Goal: Find specific page/section: Find specific page/section

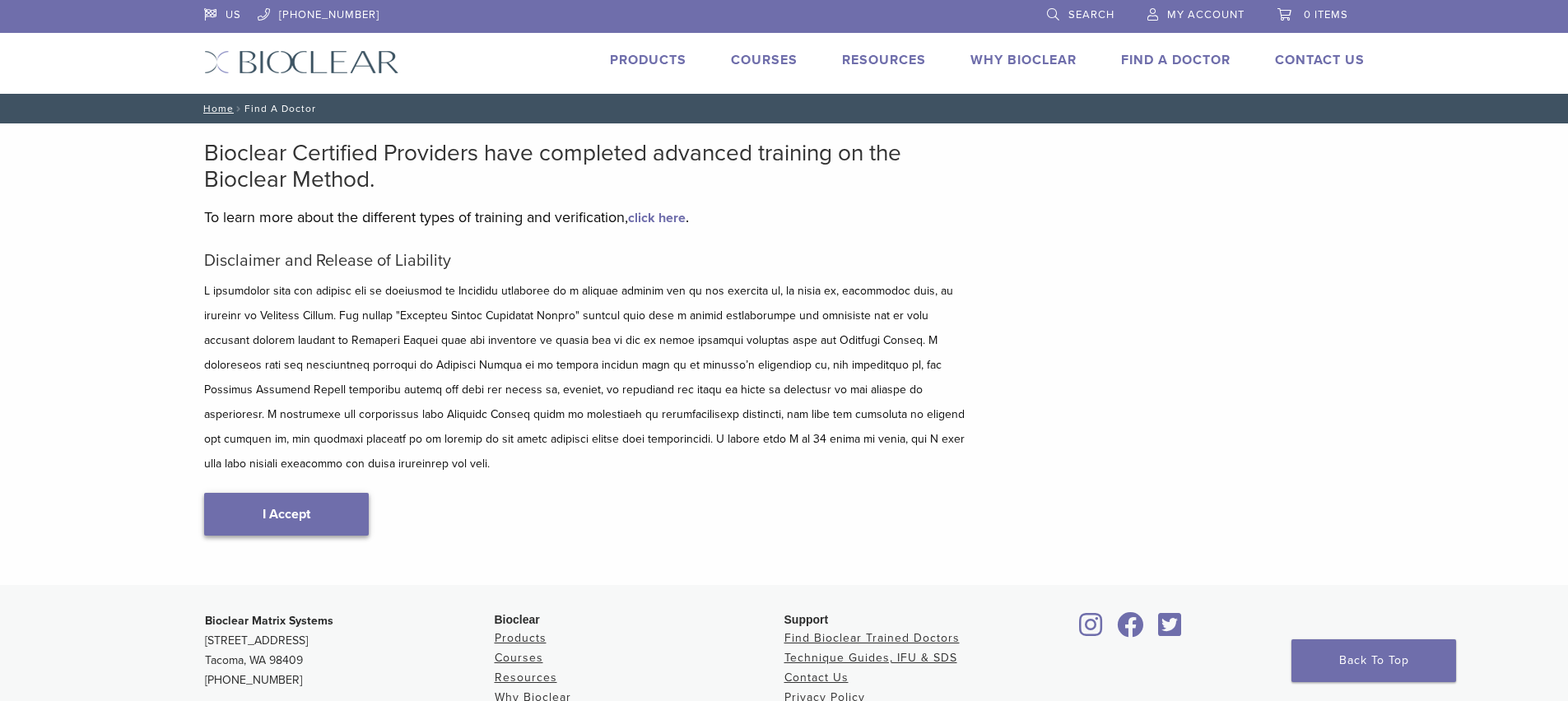
type input "*****"
click at [295, 493] on link "I Accept" at bounding box center [286, 514] width 164 height 43
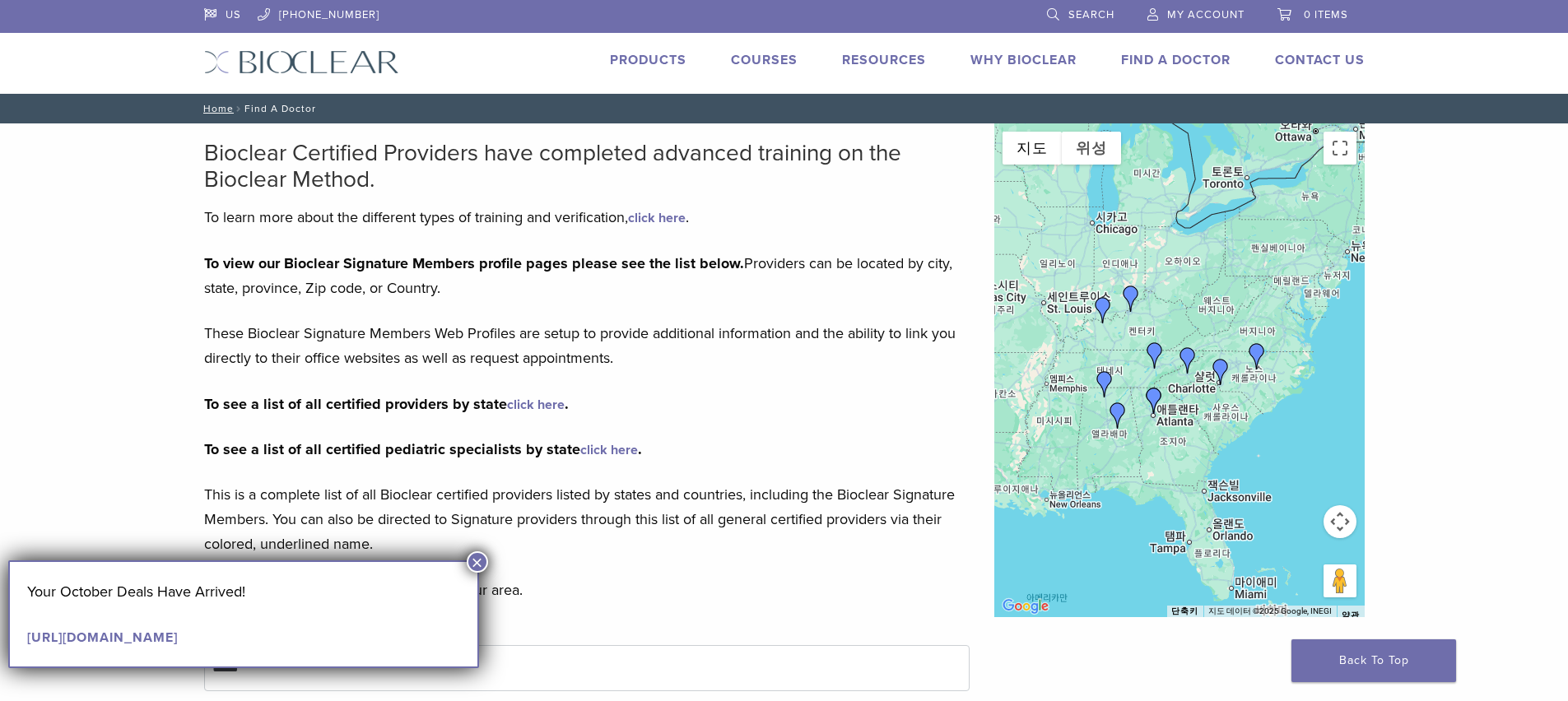
click at [1172, 360] on div at bounding box center [1179, 370] width 370 height 494
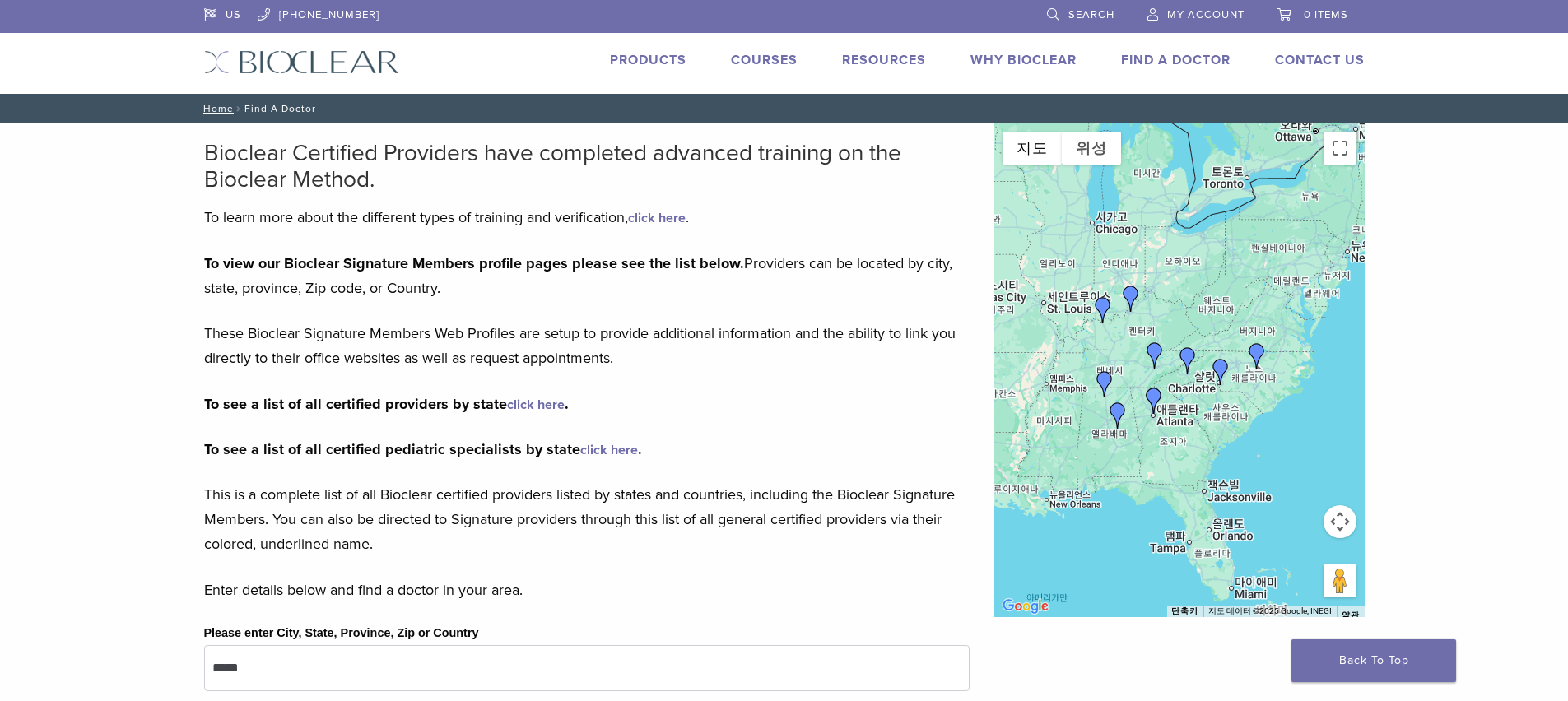
click at [1348, 522] on button "지도 카메라 컨트롤" at bounding box center [1340, 522] width 33 height 33
click at [1295, 479] on button "확대" at bounding box center [1299, 481] width 33 height 33
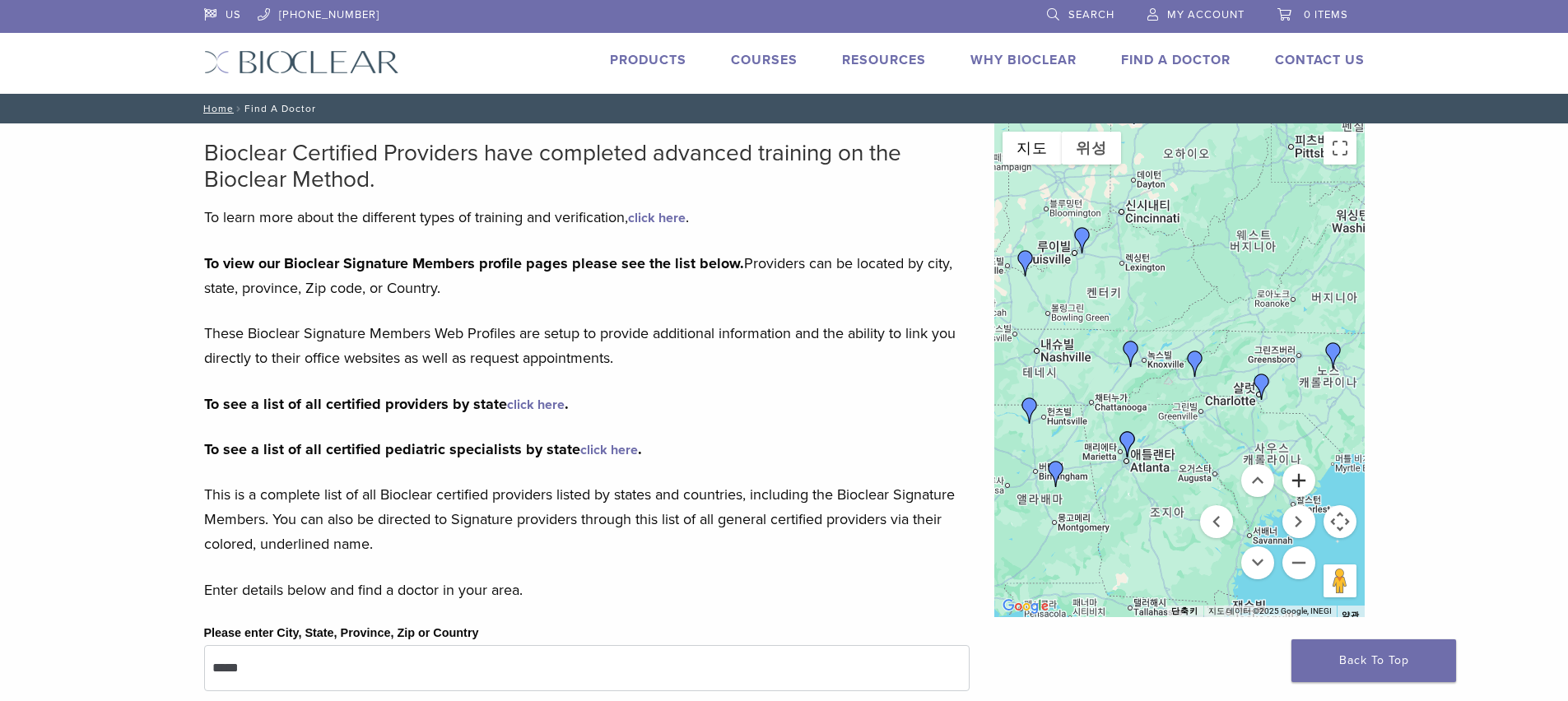
click at [1295, 479] on button "확대" at bounding box center [1299, 481] width 33 height 33
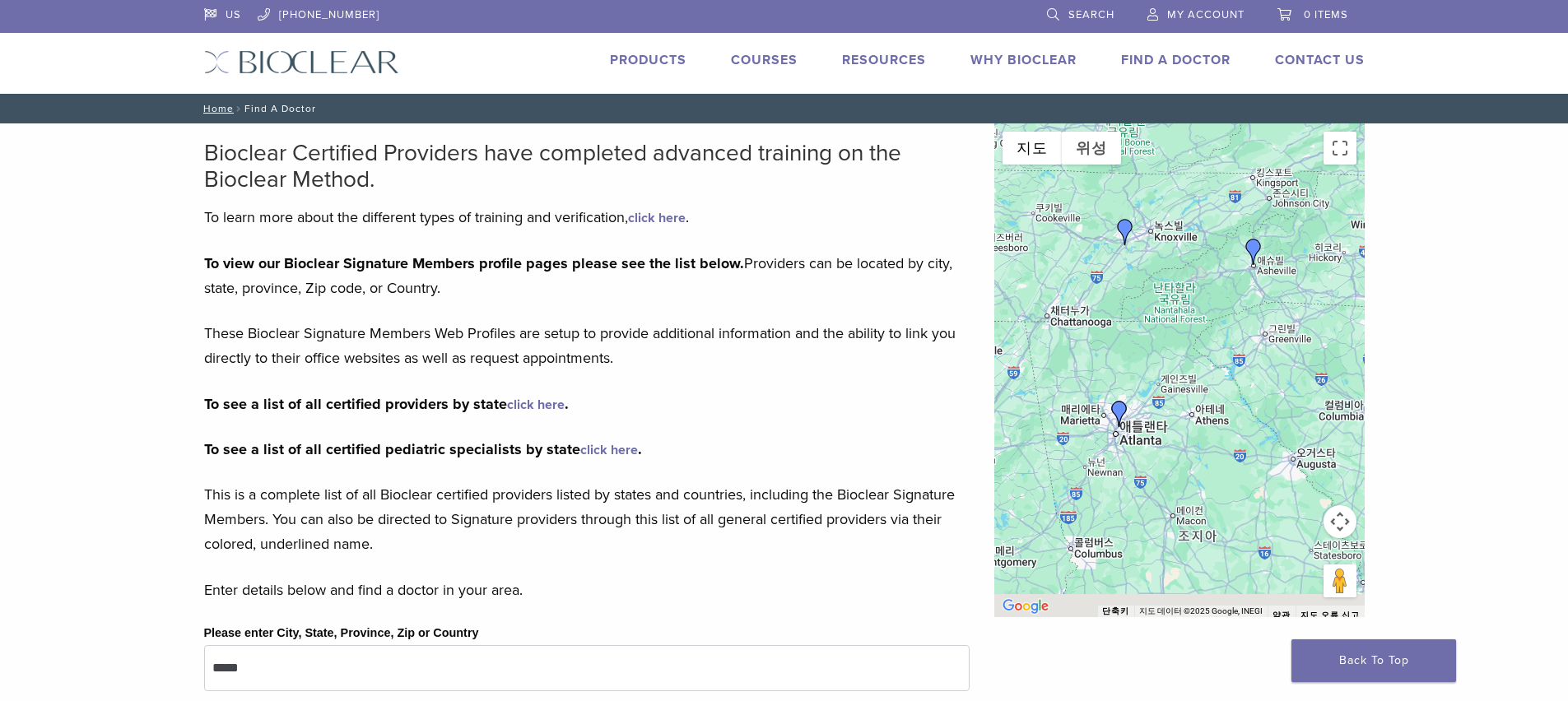
drag, startPoint x: 1082, startPoint y: 438, endPoint x: 1114, endPoint y: 348, distance: 95.5
click at [1114, 348] on div at bounding box center [1179, 370] width 370 height 494
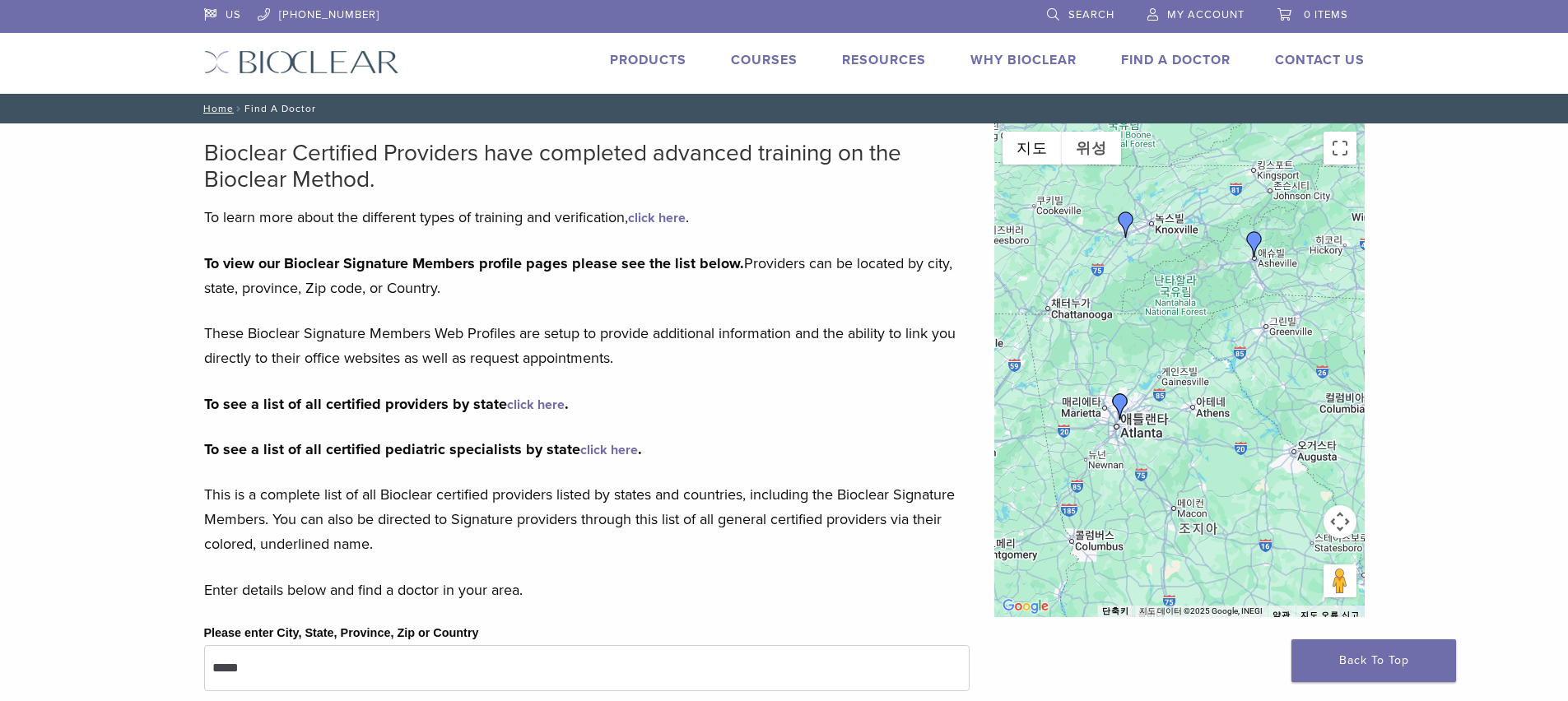
click at [1116, 403] on img "Dr. Harris Siegel" at bounding box center [1120, 407] width 26 height 26
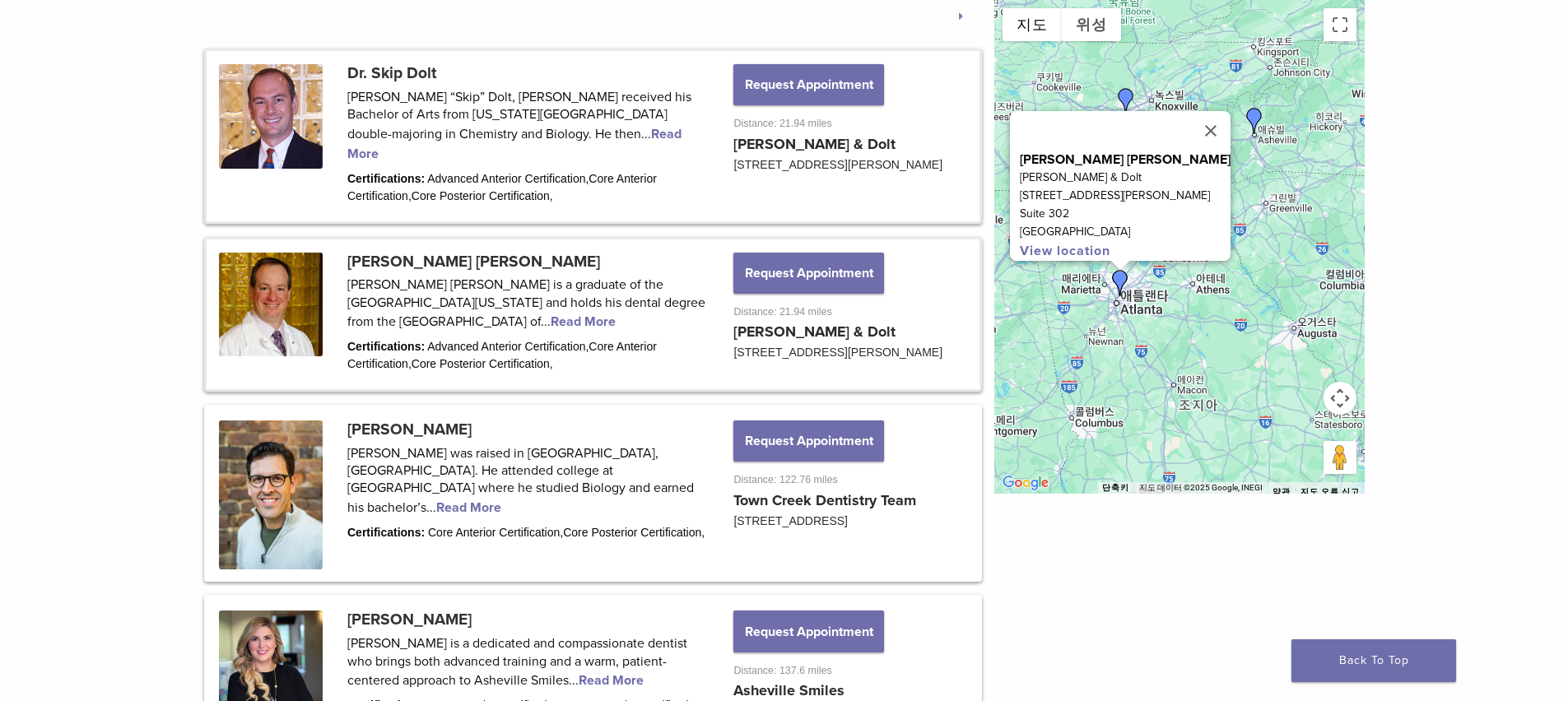
scroll to position [904, 0]
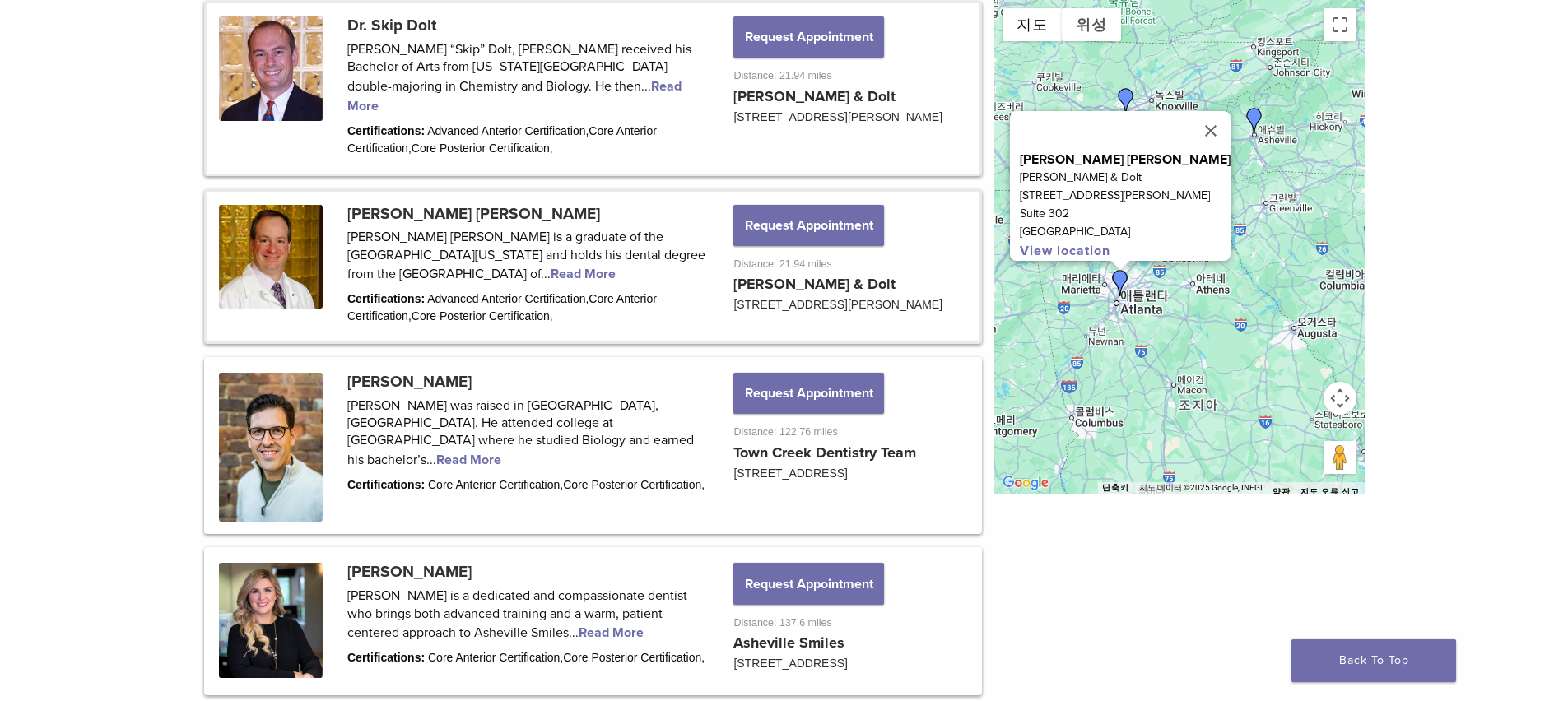
click at [371, 258] on link at bounding box center [592, 266] width 773 height 150
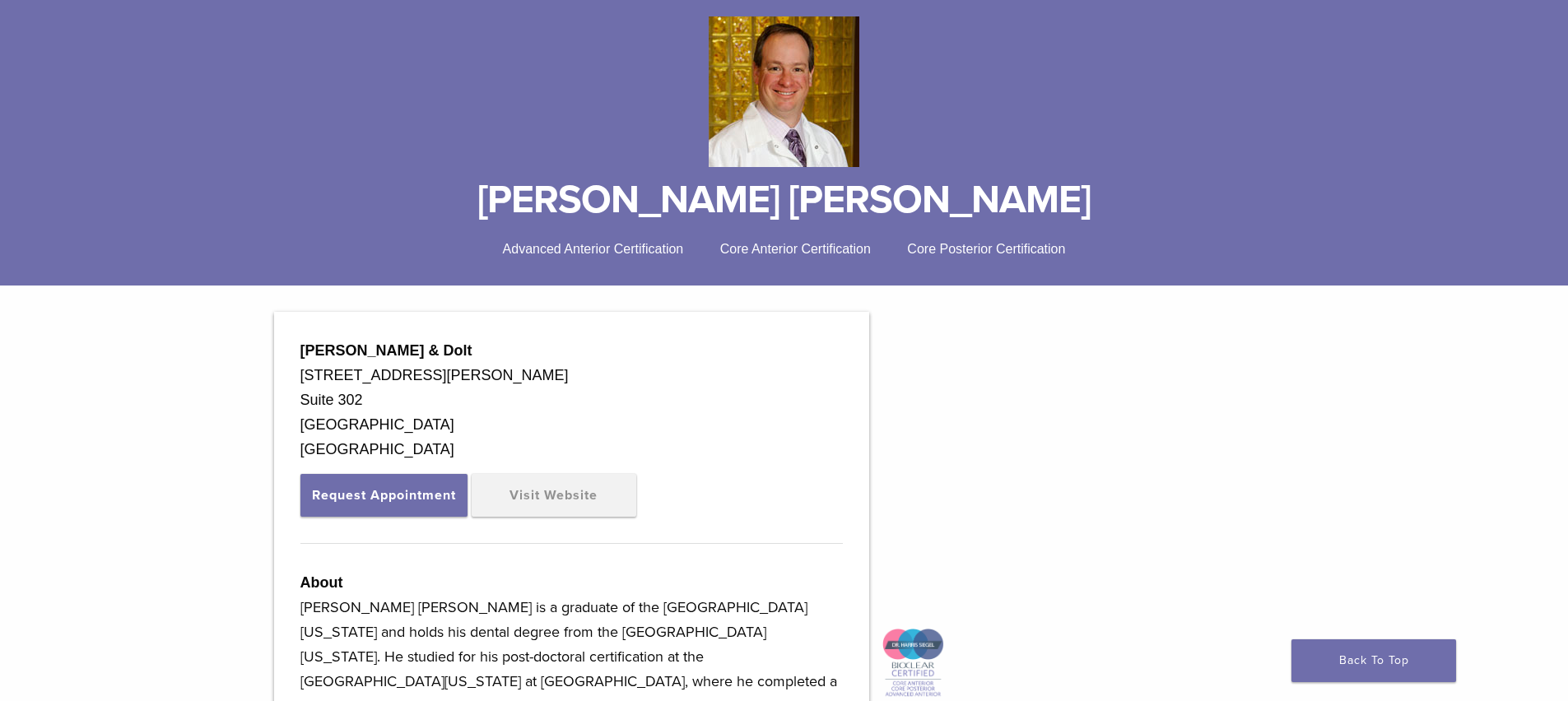
scroll to position [358, 0]
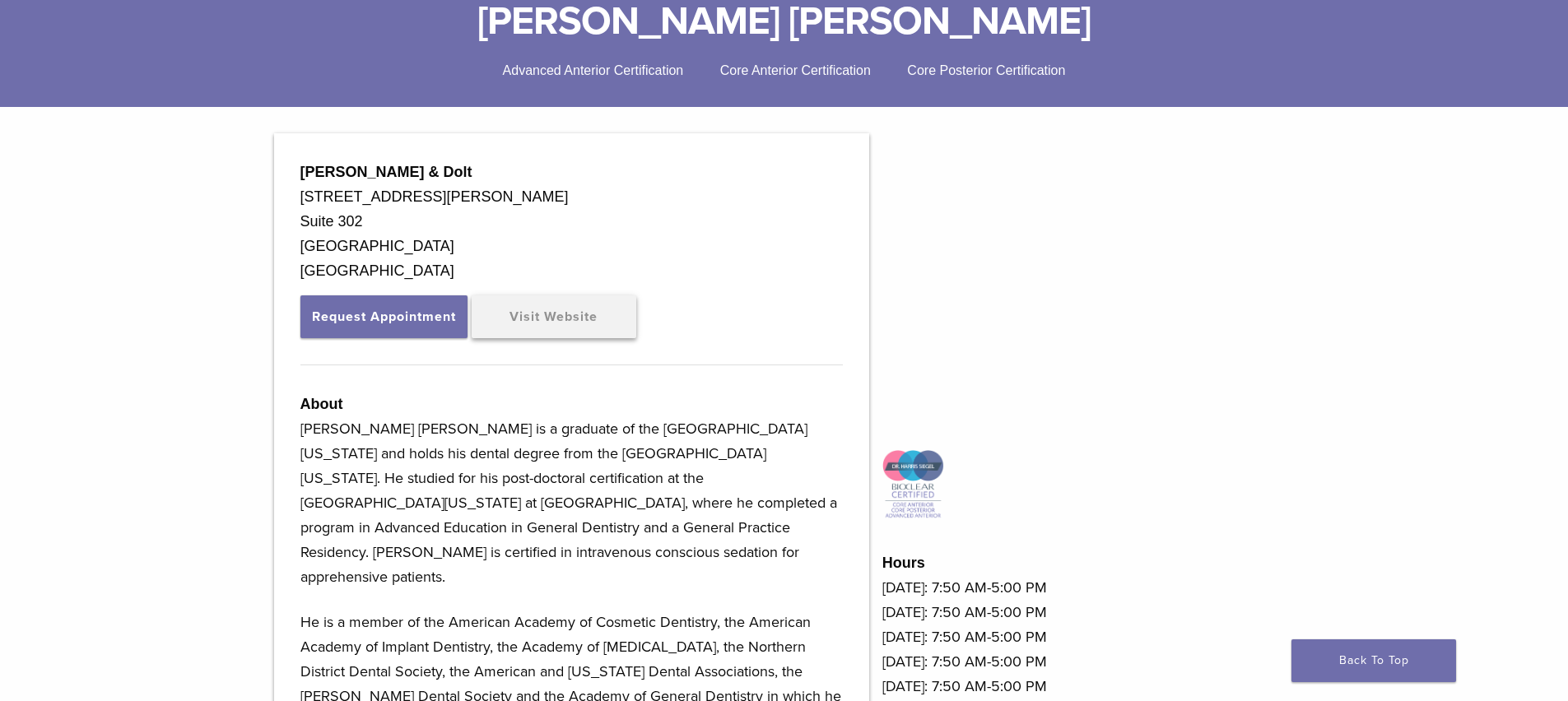
click at [568, 319] on link "Visit Website" at bounding box center [554, 317] width 164 height 43
